Goal: Obtain resource: Obtain resource

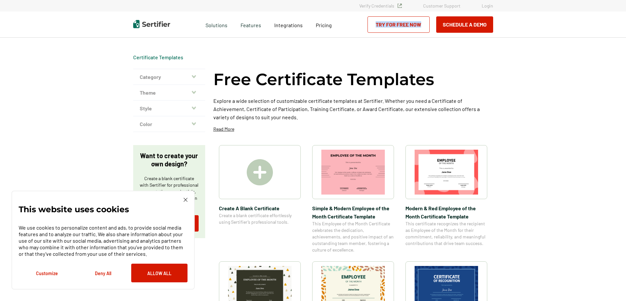
drag, startPoint x: 625, startPoint y: 32, endPoint x: 627, endPoint y: 55, distance: 22.4
click at [626, 54] on html "Verify Credentials Customer Support Login Request A Demo Let us present you the…" at bounding box center [313, 150] width 626 height 301
click at [183, 199] on div "This website uses cookies We use cookies to personalize content and ads, to pro…" at bounding box center [103, 240] width 169 height 84
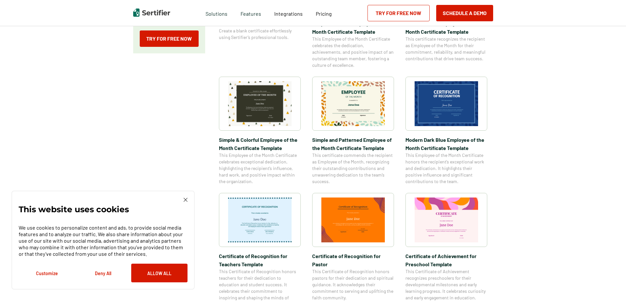
scroll to position [182, 0]
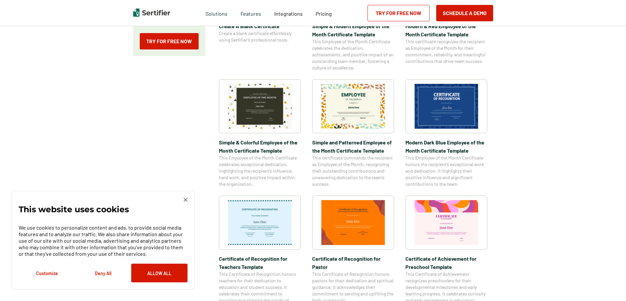
click at [472, 220] on img at bounding box center [447, 222] width 64 height 45
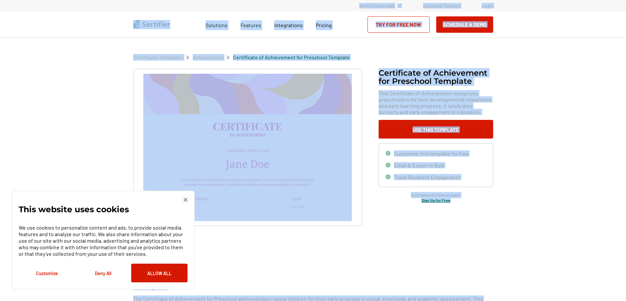
click at [394, 223] on div "Certificate of Achievement for Preschool Template This Certificate of Achieveme…" at bounding box center [313, 165] width 360 height 192
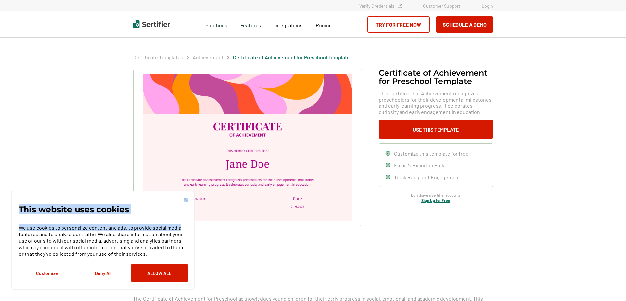
click at [184, 198] on div "This website uses cookies We use cookies to personalize content and ads, to pro…" at bounding box center [102, 240] width 183 height 99
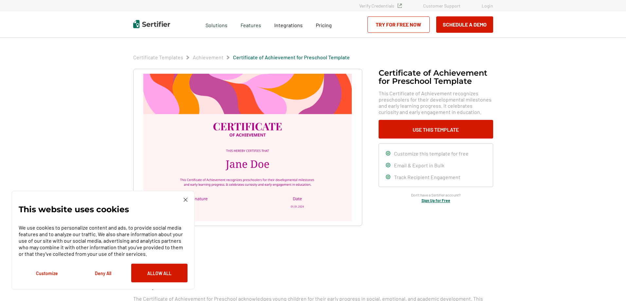
click at [208, 262] on div "Certificate of Achievement for Preschool Template This Certificate of Achieveme…" at bounding box center [313, 233] width 360 height 328
click at [186, 199] on img at bounding box center [186, 200] width 4 height 4
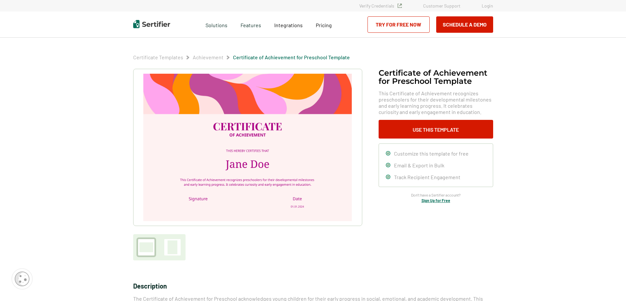
click at [277, 163] on img at bounding box center [247, 147] width 208 height 147
click at [273, 163] on img at bounding box center [247, 147] width 208 height 147
click at [264, 163] on img at bounding box center [247, 147] width 208 height 147
click at [389, 154] on icon at bounding box center [388, 153] width 4 height 4
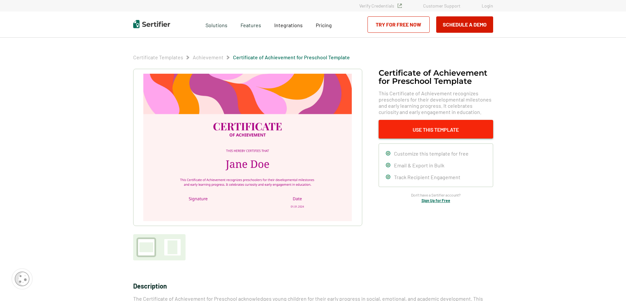
click at [428, 125] on button "Use This Template" at bounding box center [436, 129] width 115 height 19
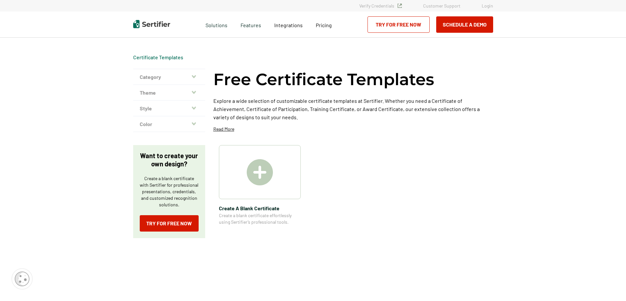
scroll to position [182, 0]
